Goal: Information Seeking & Learning: Learn about a topic

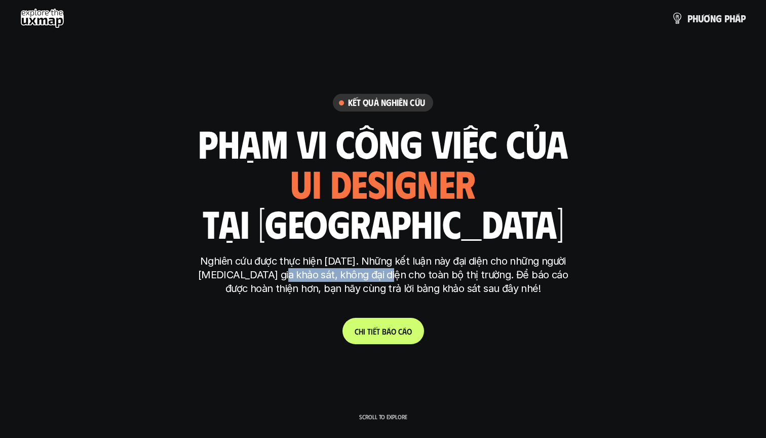
drag, startPoint x: 274, startPoint y: 271, endPoint x: 379, endPoint y: 275, distance: 105.5
click at [379, 275] on p "Nghiên cứu được thực hiện [DATE]. Những kết luận này đại diện cho những người […" at bounding box center [383, 274] width 380 height 41
click at [367, 277] on p "Nghiên cứu được thực hiện [DATE]. Những kết luận này đại diện cho những người […" at bounding box center [383, 274] width 380 height 41
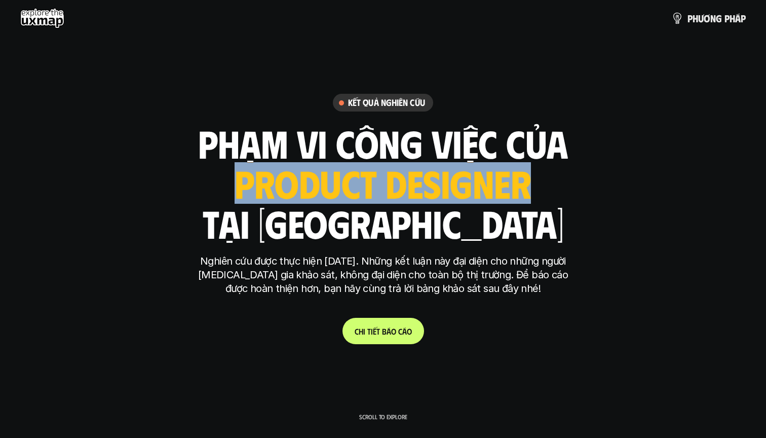
drag, startPoint x: 378, startPoint y: 168, endPoint x: 411, endPoint y: 186, distance: 37.9
click at [412, 186] on div "ui designer ui/ux designer product designer UX designer ui designer" at bounding box center [383, 183] width 296 height 42
click at [411, 186] on div "ui designer ui/ux designer product designer UX designer ui designer" at bounding box center [383, 183] width 296 height 42
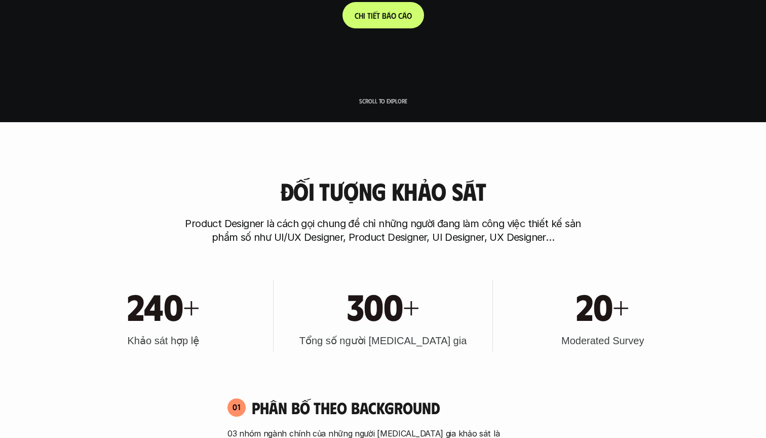
scroll to position [340, 0]
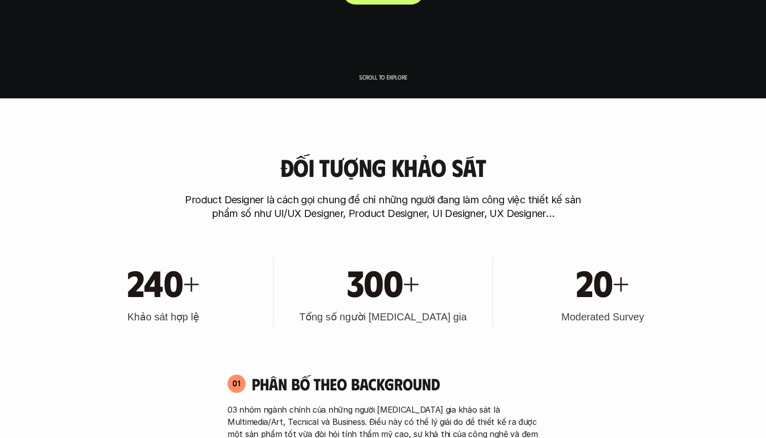
click at [397, 80] on p "Scroll to explore" at bounding box center [383, 76] width 48 height 7
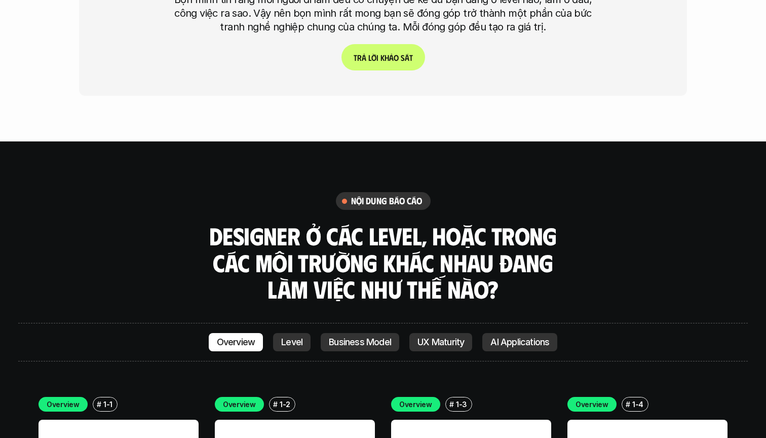
scroll to position [2650, 0]
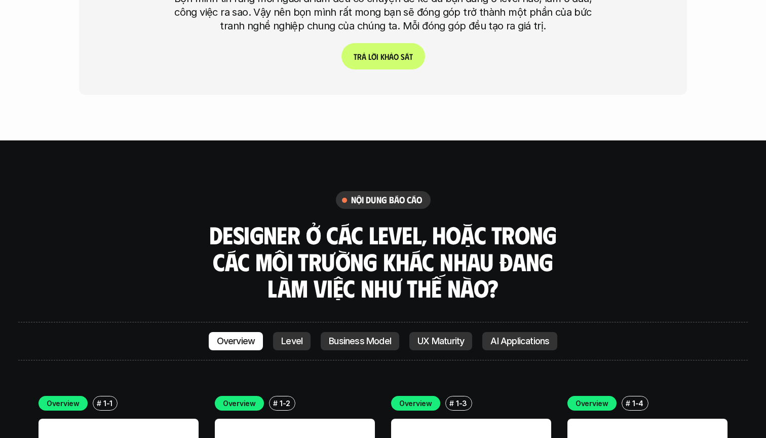
click at [291, 336] on p "Level" at bounding box center [291, 341] width 21 height 10
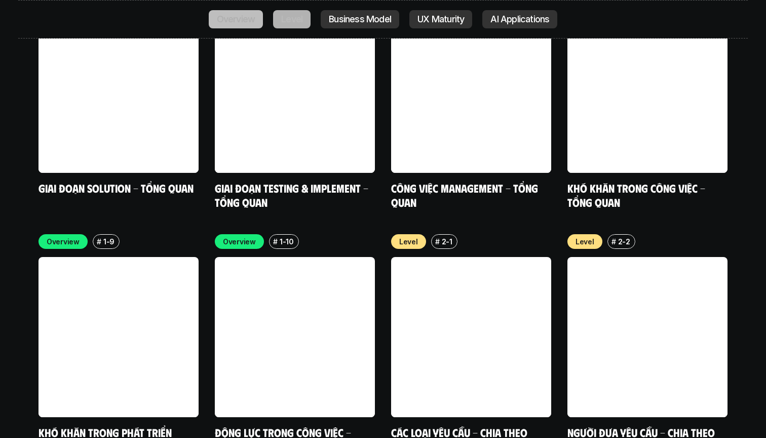
scroll to position [3423, 0]
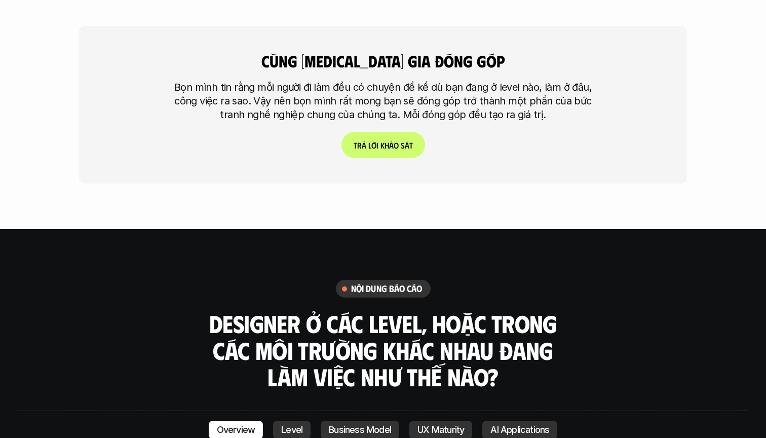
click at [421, 421] on link "UX Maturity" at bounding box center [440, 430] width 63 height 18
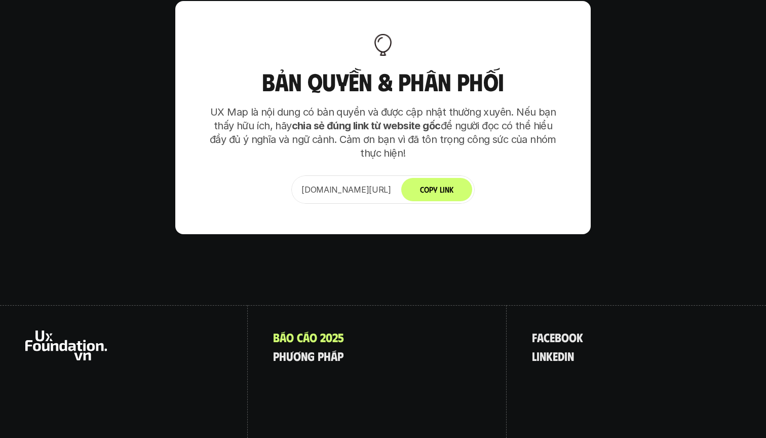
scroll to position [6355, 0]
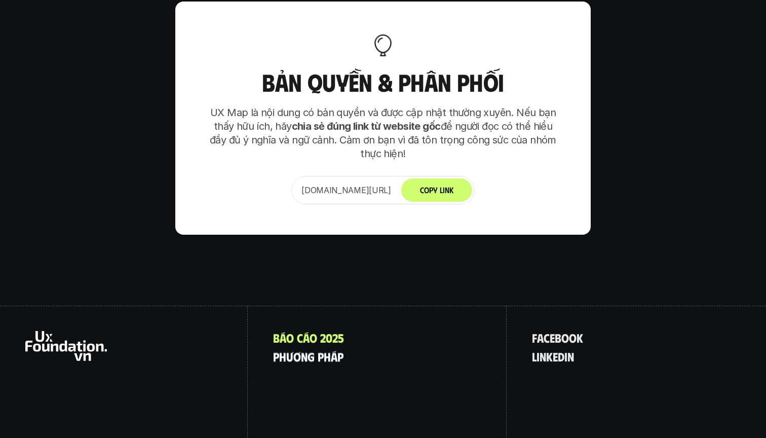
click at [314, 350] on p "p h ư ơ n g p h á p" at bounding box center [308, 356] width 70 height 13
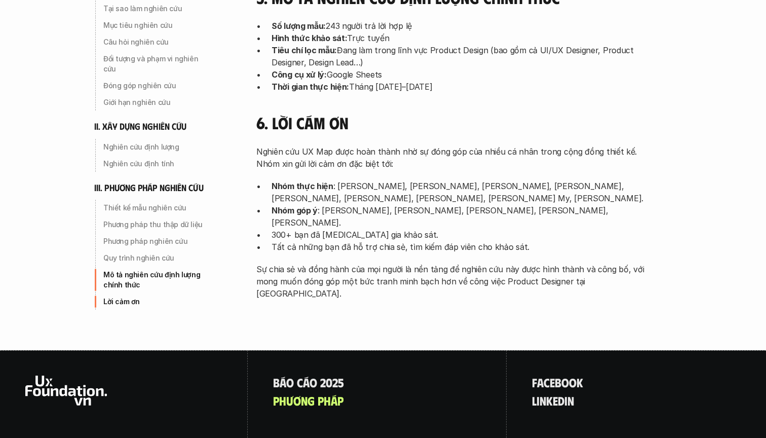
scroll to position [3287, 0]
